Goal: Transaction & Acquisition: Purchase product/service

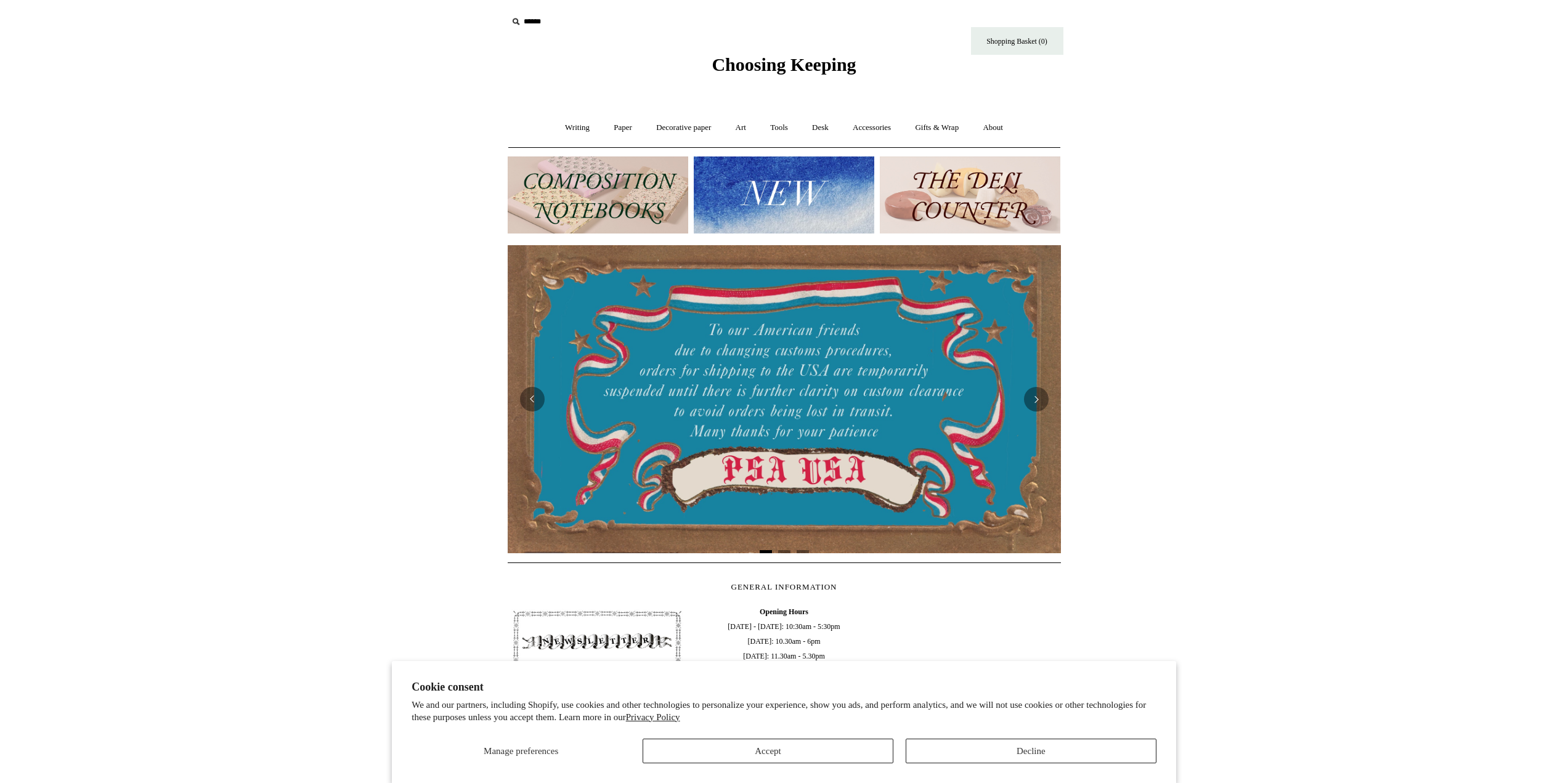
click at [763, 177] on img at bounding box center [783, 195] width 180 height 77
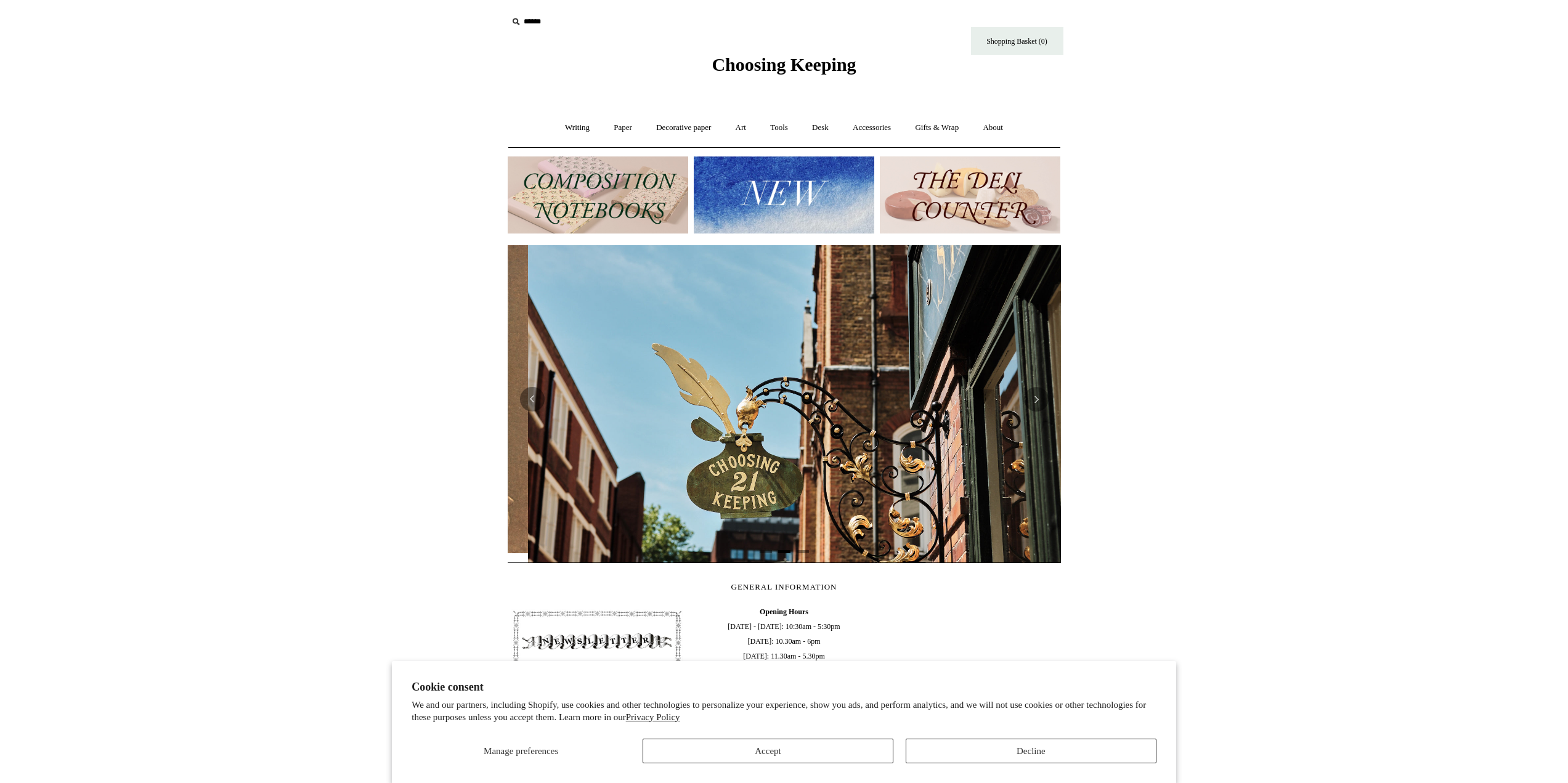
scroll to position [0, 553]
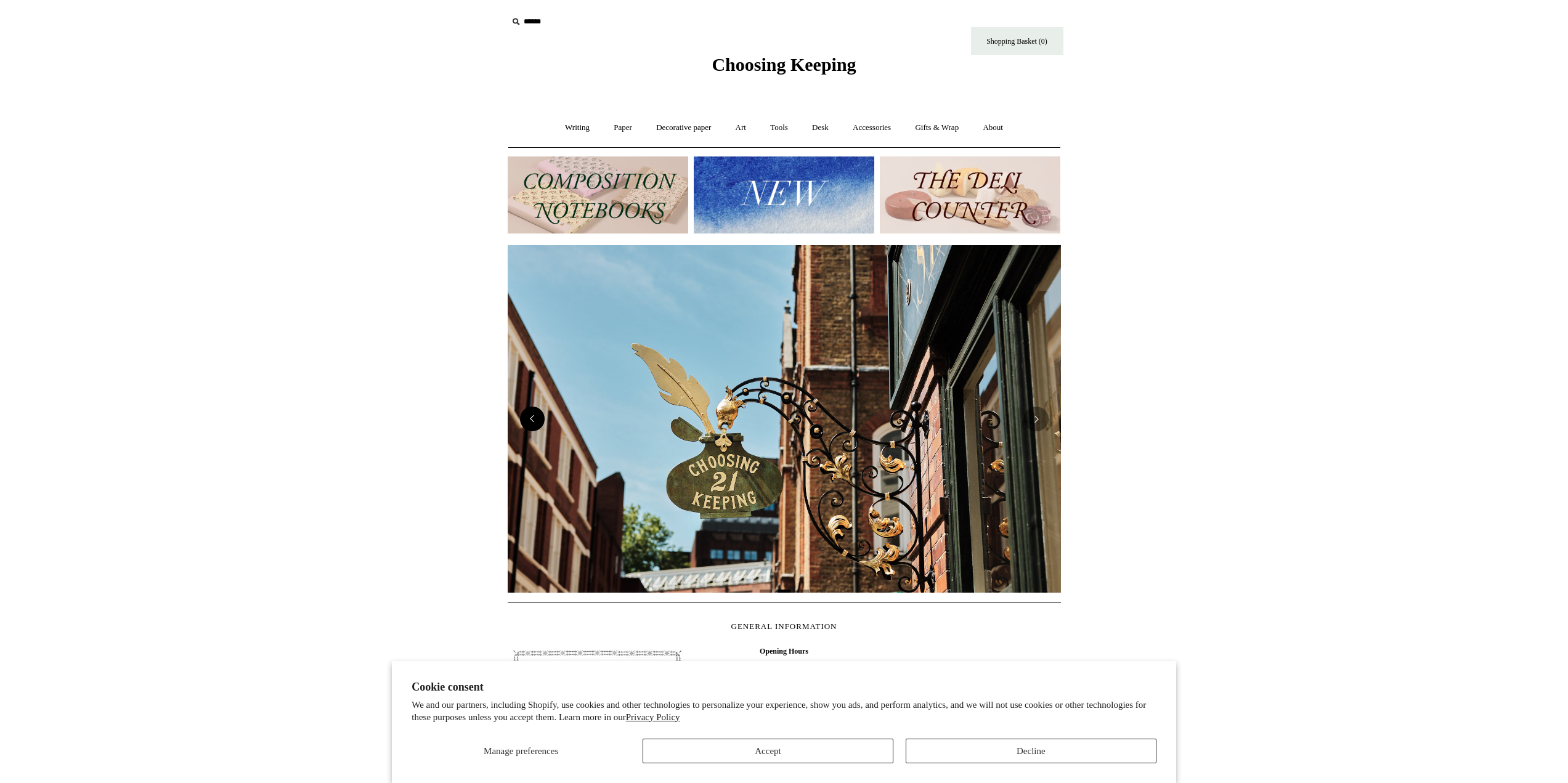
click at [532, 411] on button "Previous" at bounding box center [532, 419] width 24 height 24
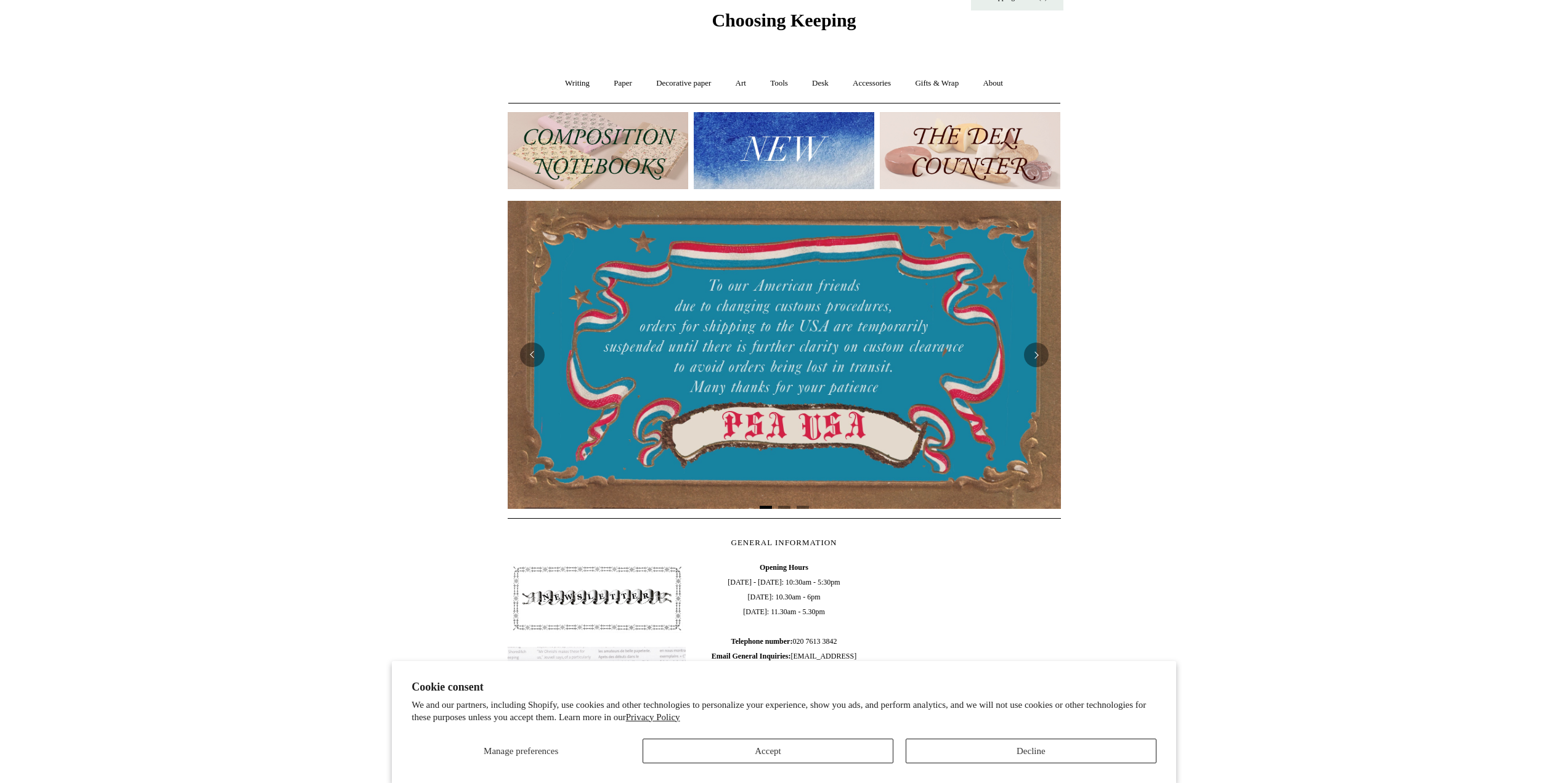
scroll to position [0, 0]
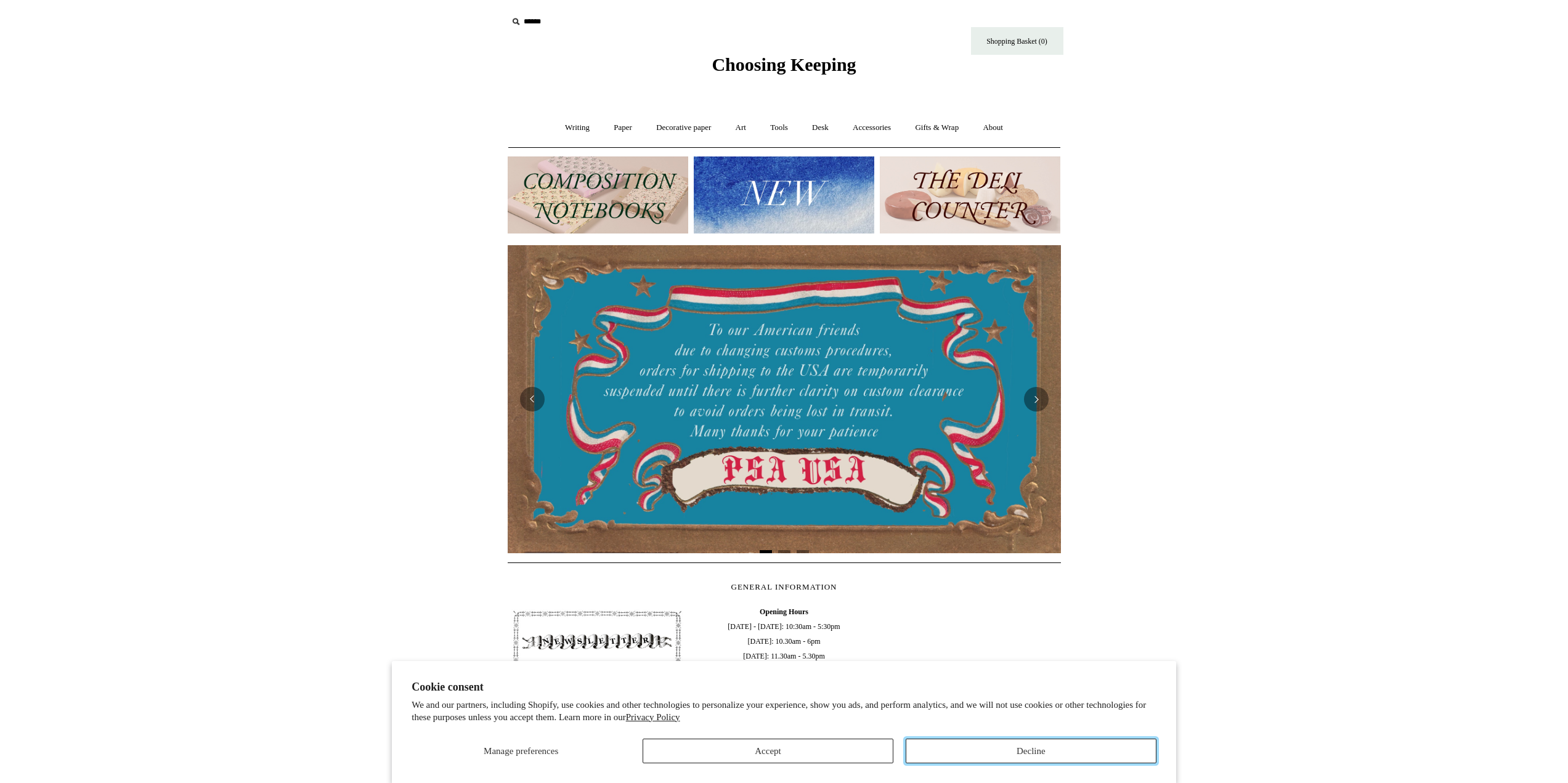
drag, startPoint x: 975, startPoint y: 752, endPoint x: 969, endPoint y: 763, distance: 12.5
click at [973, 757] on button "Decline" at bounding box center [1031, 751] width 251 height 24
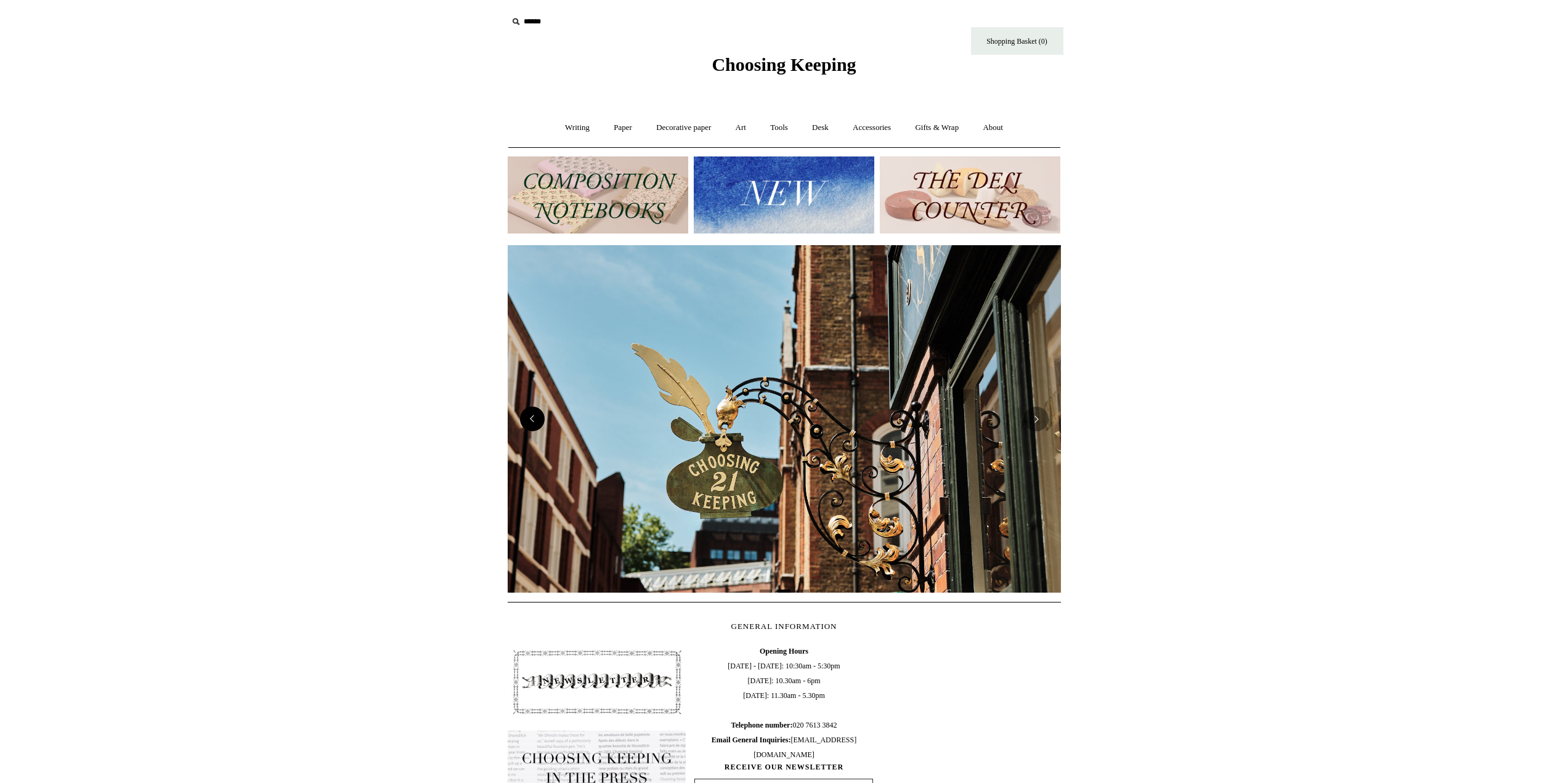
click at [529, 429] on button "Previous" at bounding box center [532, 419] width 24 height 24
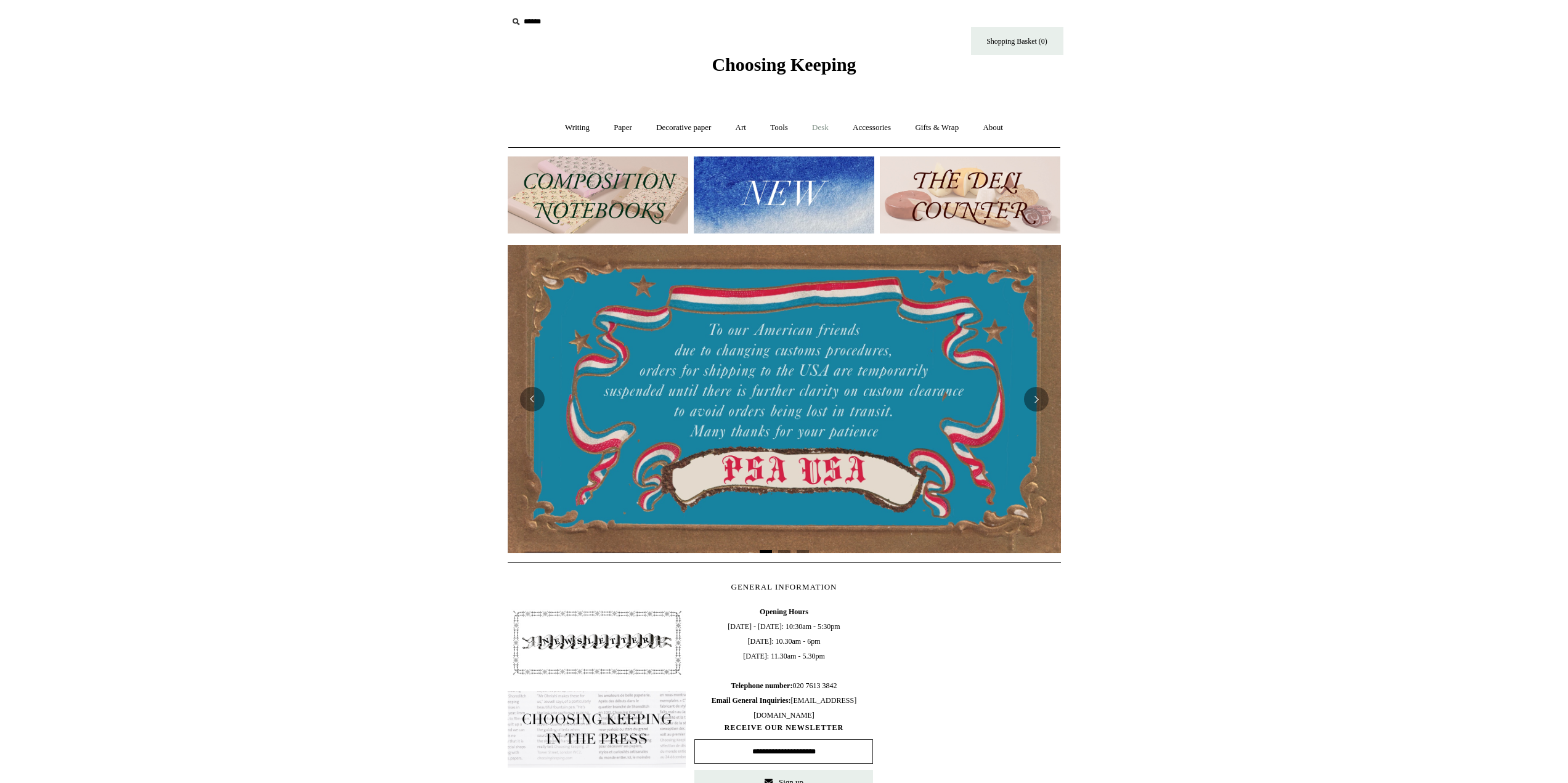
click at [832, 128] on link "Desk +" at bounding box center [820, 128] width 39 height 33
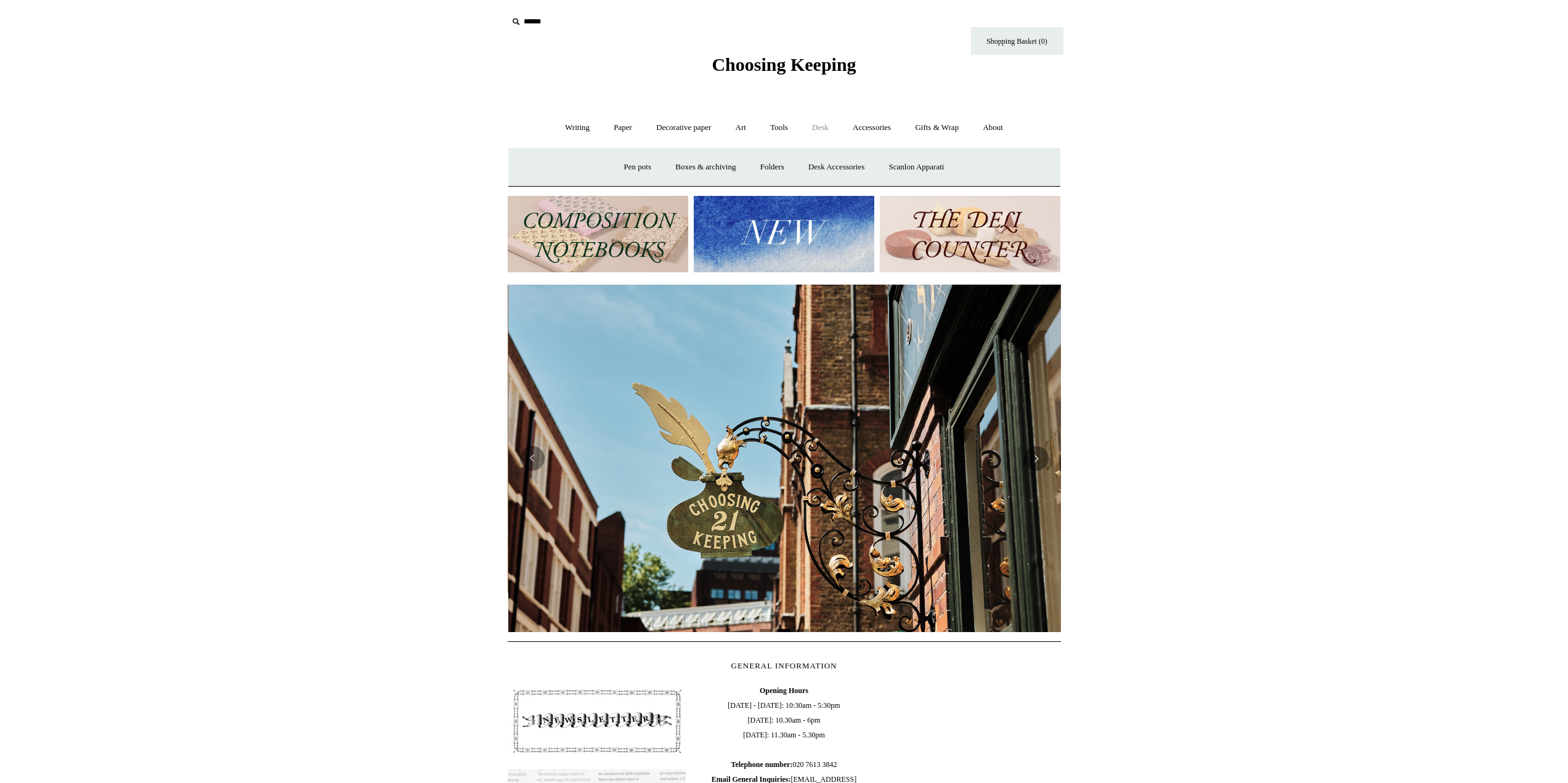
scroll to position [0, 553]
click at [791, 252] on img at bounding box center [783, 234] width 180 height 77
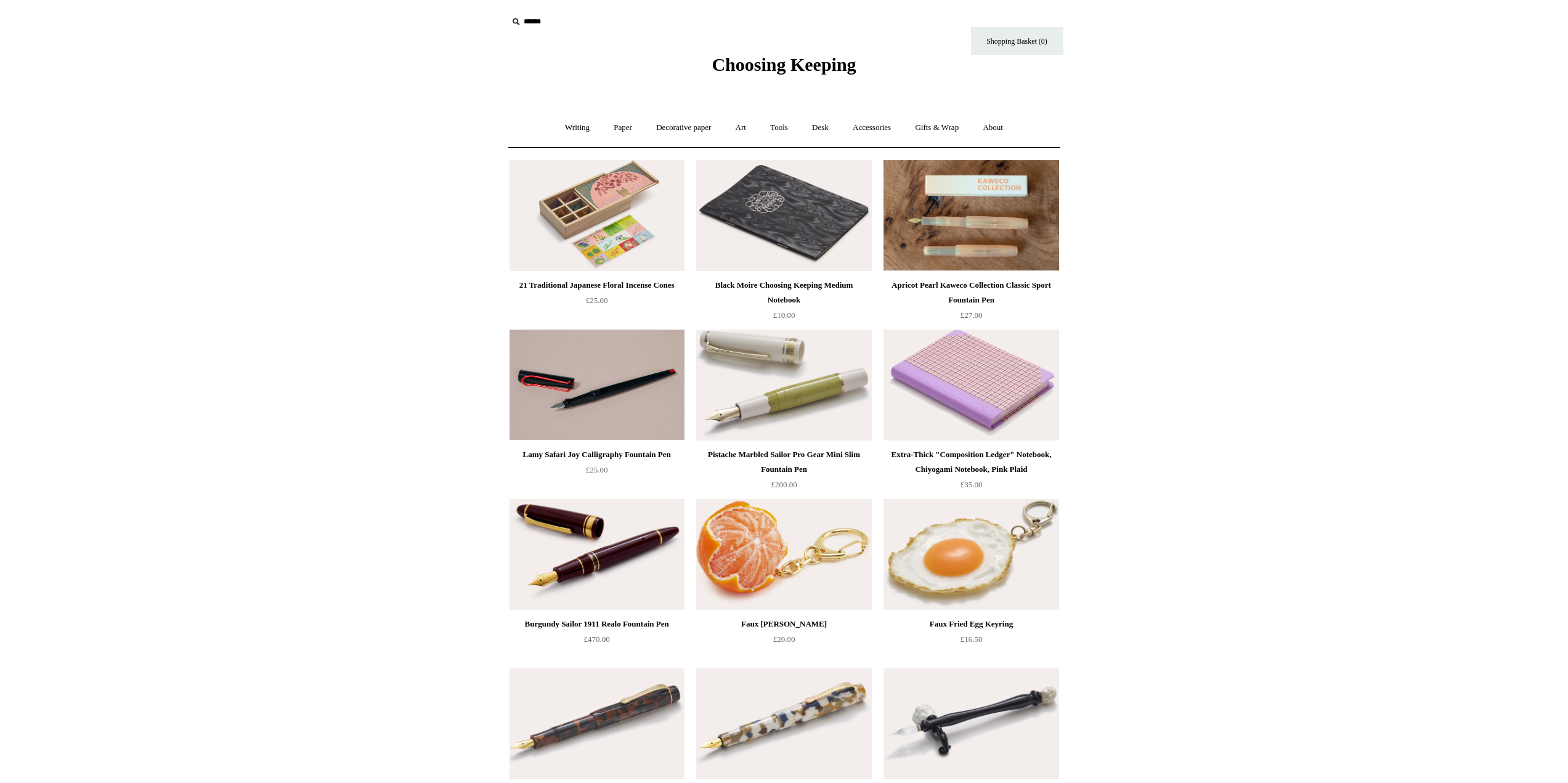
click at [955, 225] on img at bounding box center [972, 216] width 175 height 111
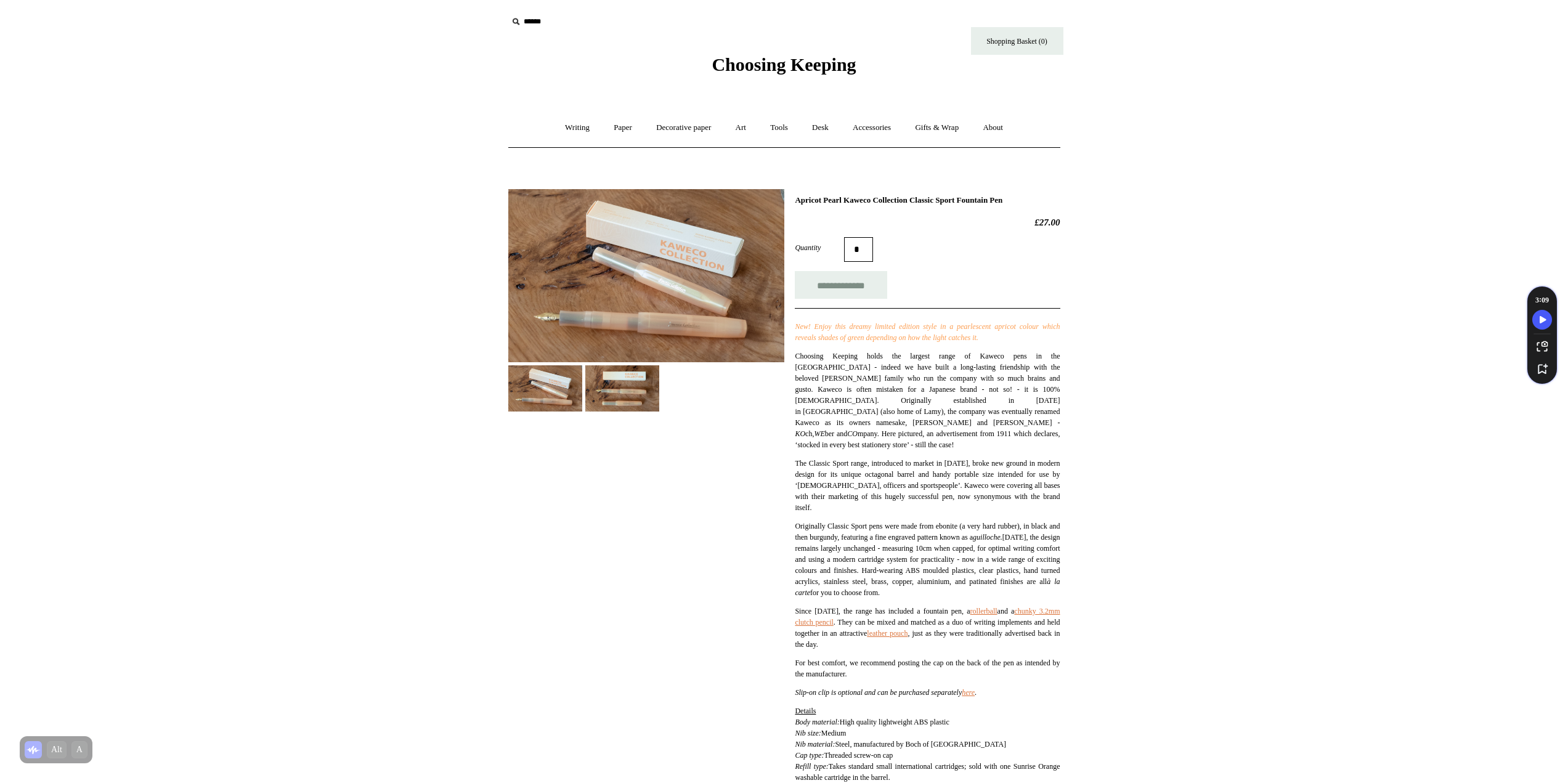
click at [607, 394] on img at bounding box center [622, 389] width 74 height 47
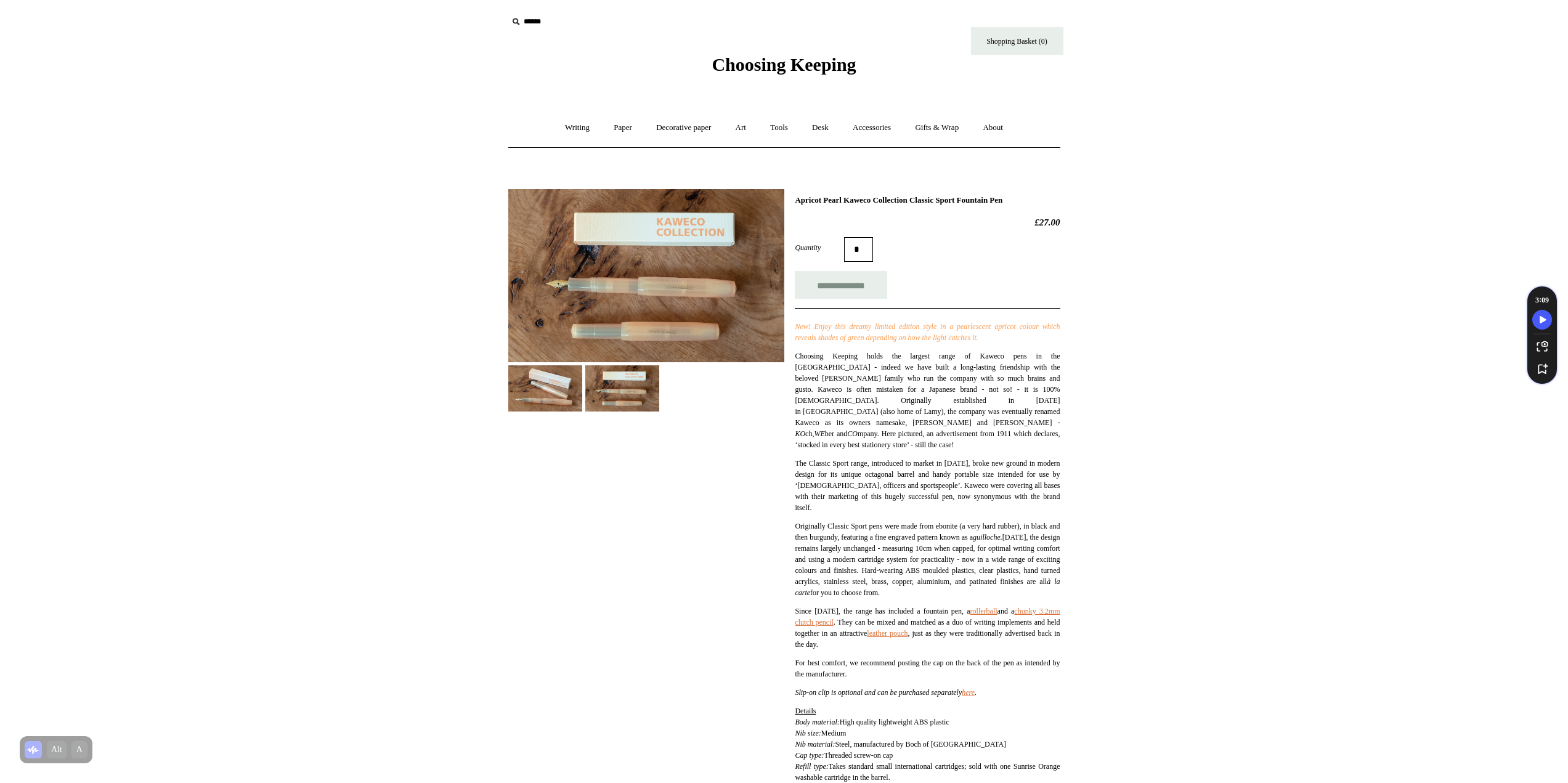
click at [651, 299] on img at bounding box center [647, 276] width 276 height 174
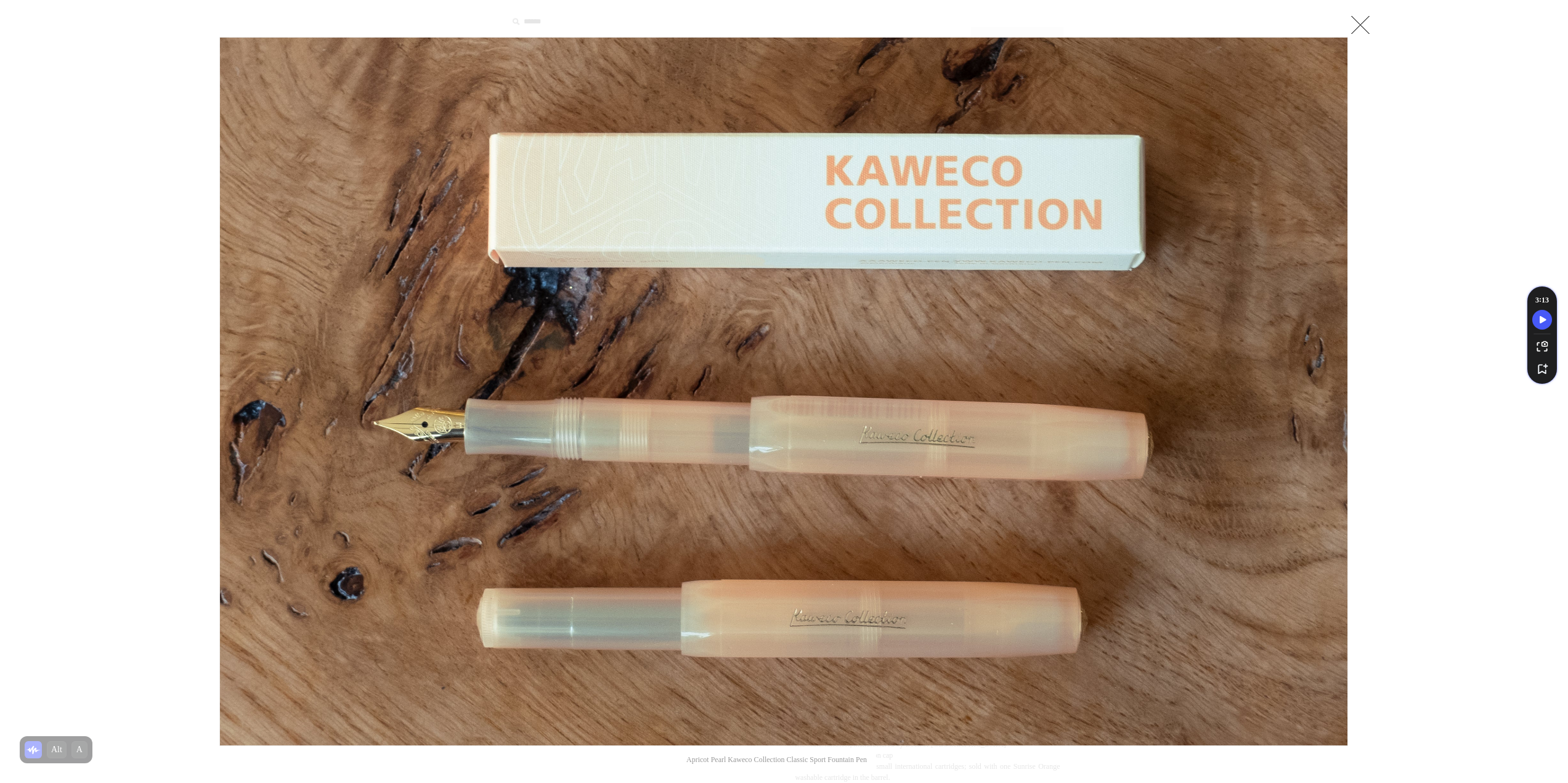
click at [1364, 326] on div at bounding box center [784, 645] width 1568 height 1291
